Goal: Navigation & Orientation: Find specific page/section

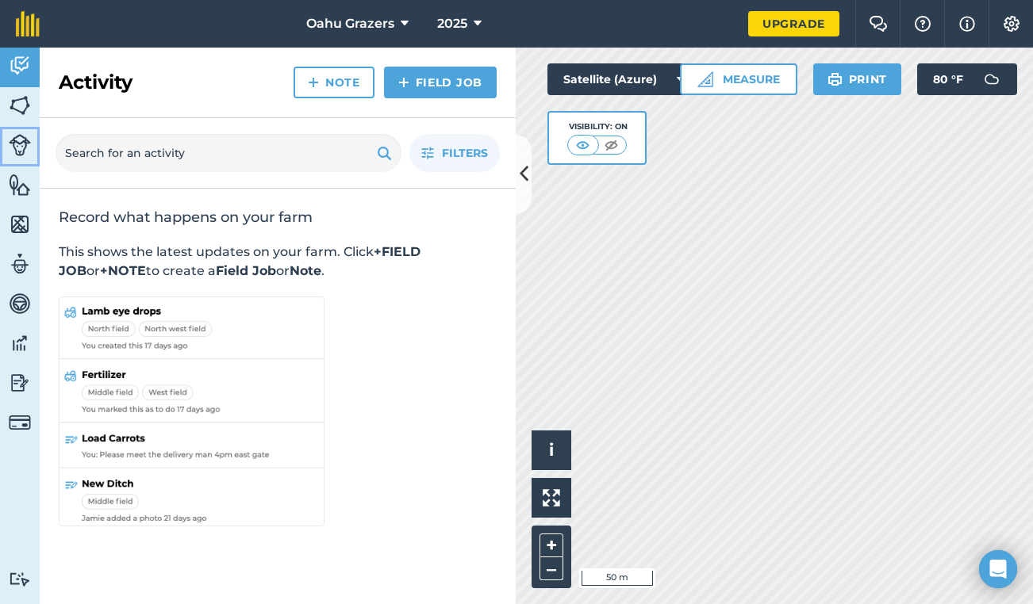
click at [22, 138] on img at bounding box center [20, 145] width 22 height 22
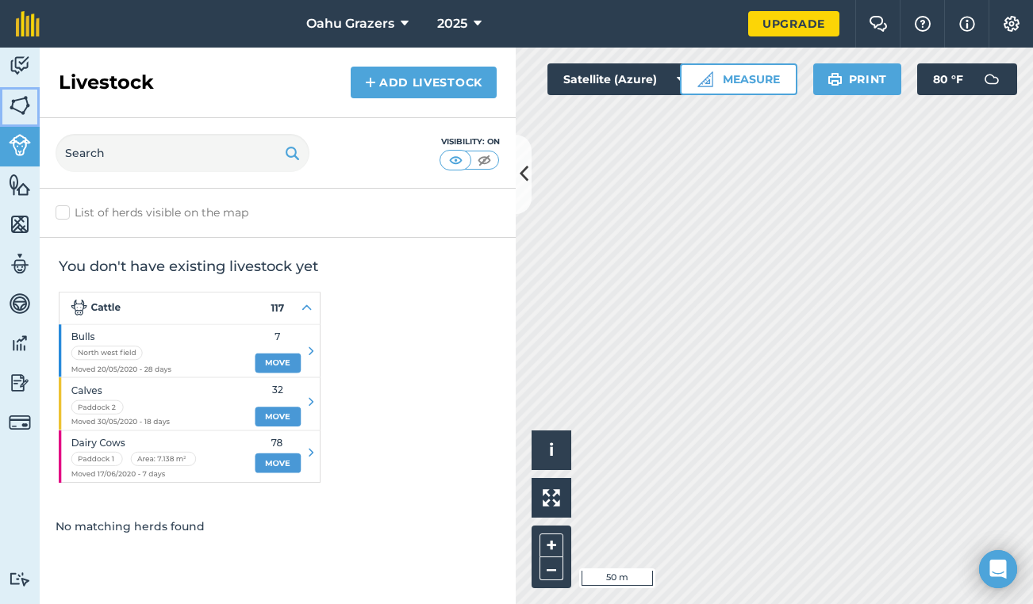
click at [21, 105] on img at bounding box center [20, 106] width 22 height 24
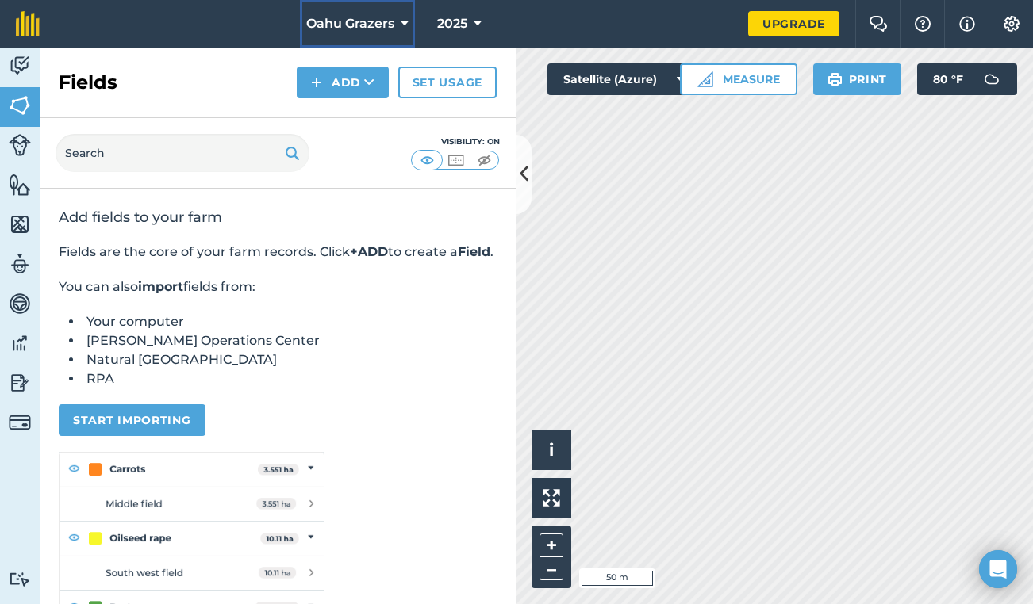
click at [404, 20] on icon at bounding box center [405, 23] width 8 height 19
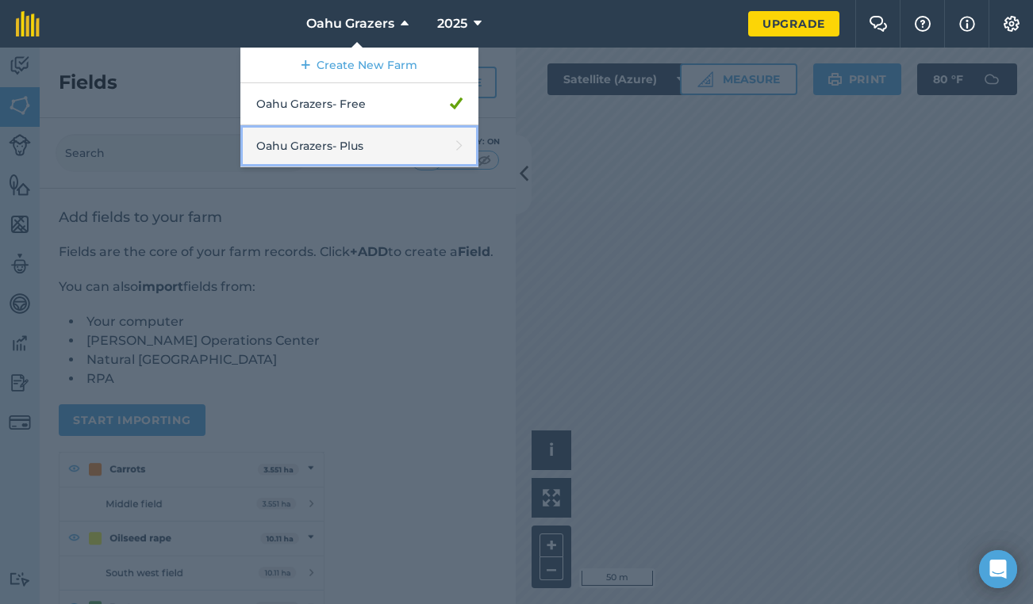
click at [396, 143] on link "Oahu Grazers - Plus" at bounding box center [359, 146] width 238 height 42
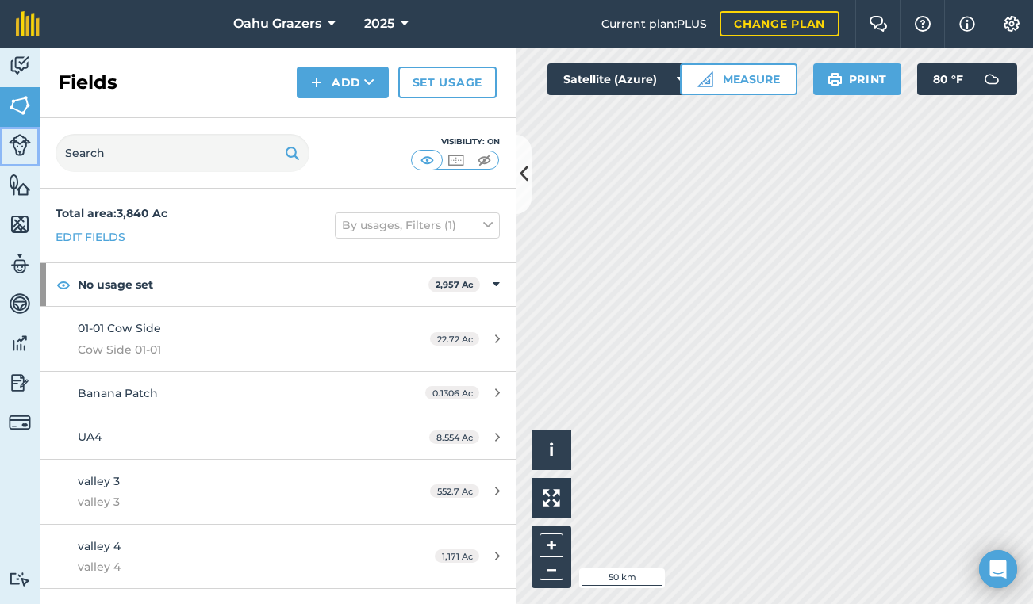
click at [15, 139] on img at bounding box center [20, 145] width 22 height 22
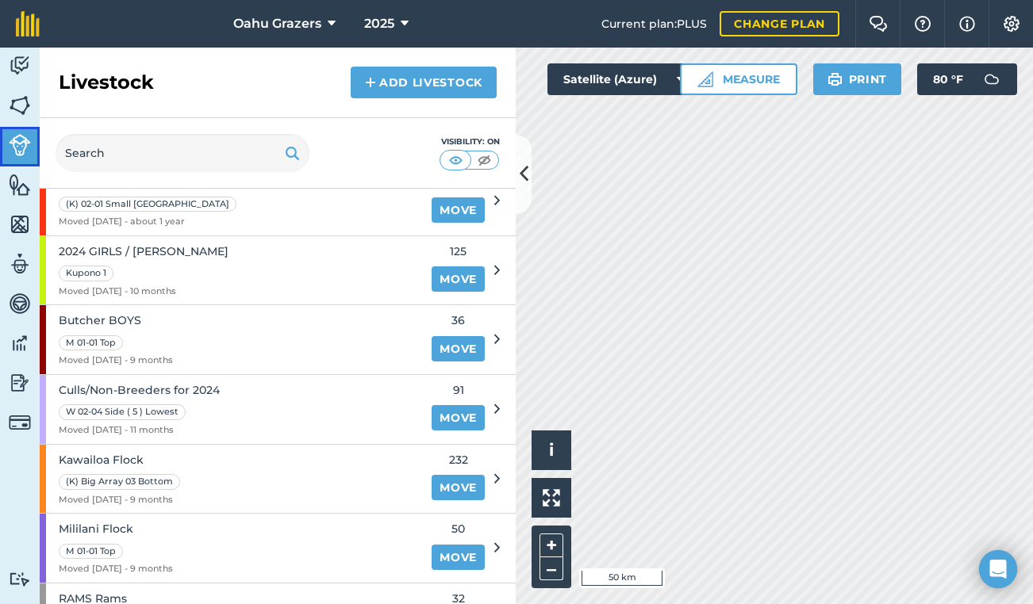
scroll to position [118, 0]
